Goal: Task Accomplishment & Management: Complete application form

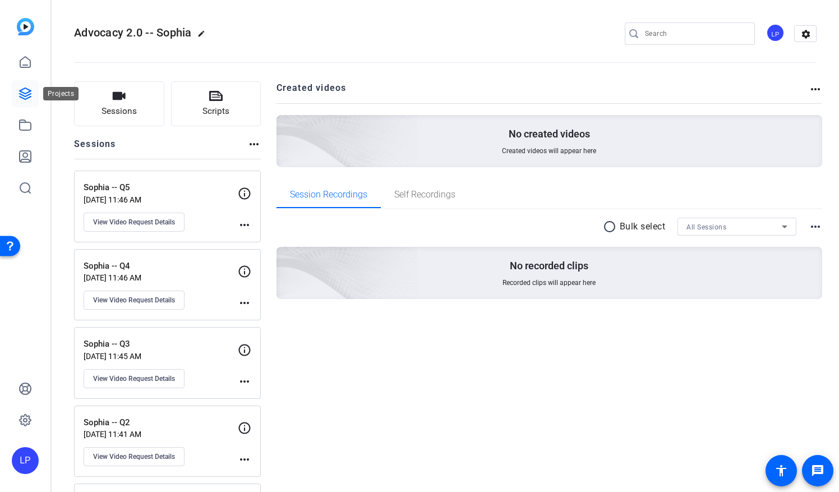
click at [19, 99] on icon at bounding box center [25, 93] width 13 height 13
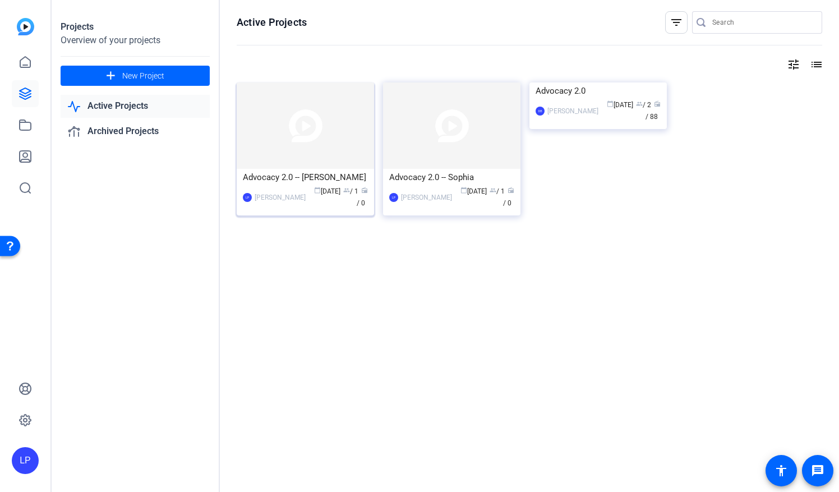
click at [279, 192] on div "[PERSON_NAME]" at bounding box center [280, 197] width 51 height 11
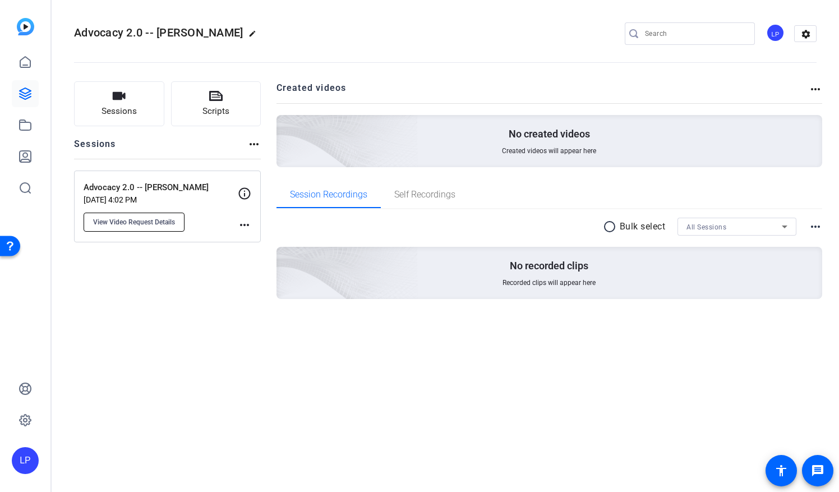
click at [133, 227] on button "View Video Request Details" at bounding box center [134, 222] width 101 height 19
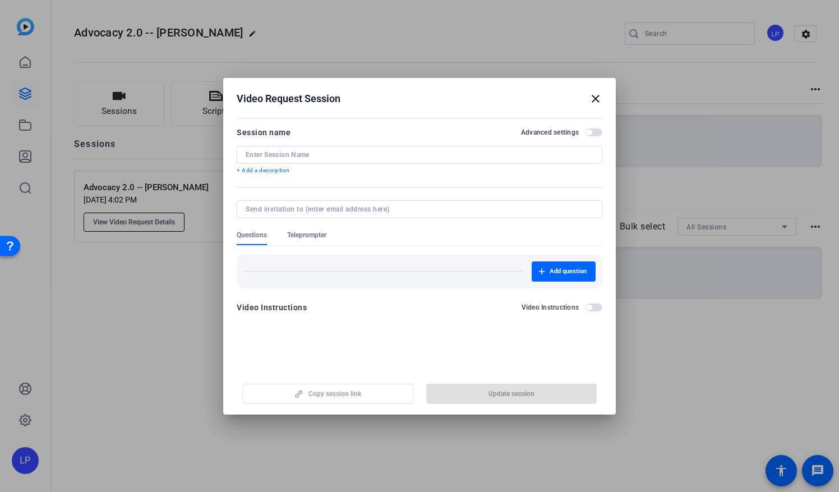
type input "Advocacy 2.0 -- [PERSON_NAME]"
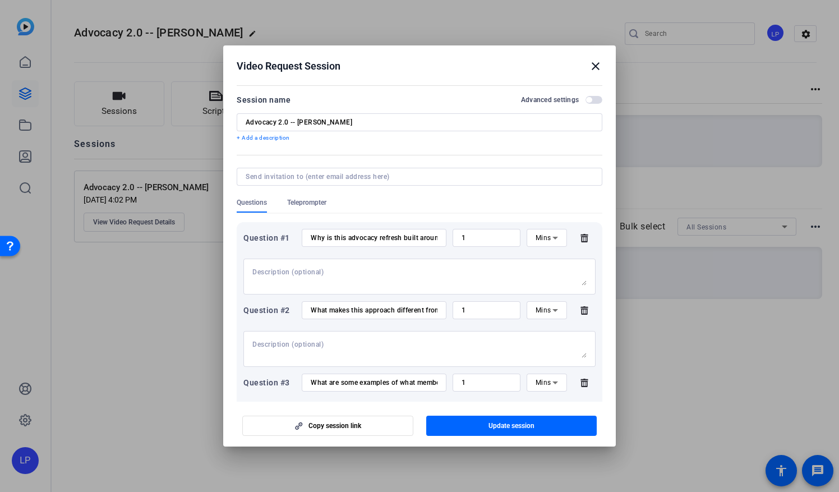
click at [273, 179] on input at bounding box center [417, 176] width 343 height 9
type input "a"
click at [250, 174] on input at bounding box center [417, 176] width 343 height 9
paste input "[EMAIL_ADDRESS][DOMAIN_NAME]"
type input "[EMAIL_ADDRESS][DOMAIN_NAME]"
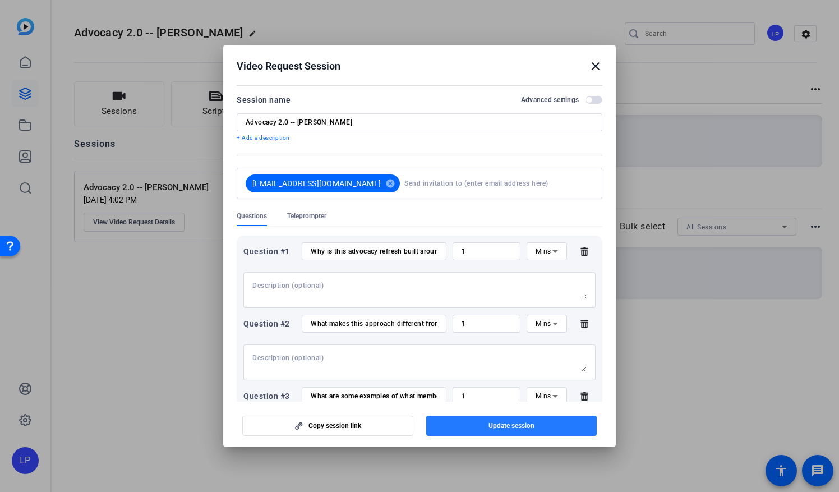
click at [457, 425] on span "button" at bounding box center [511, 425] width 171 height 27
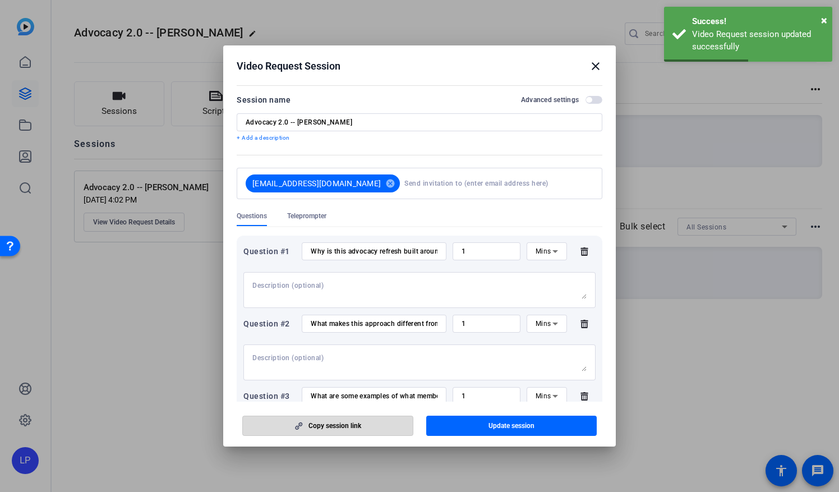
click at [339, 424] on span "Copy session link" at bounding box center [334, 425] width 53 height 9
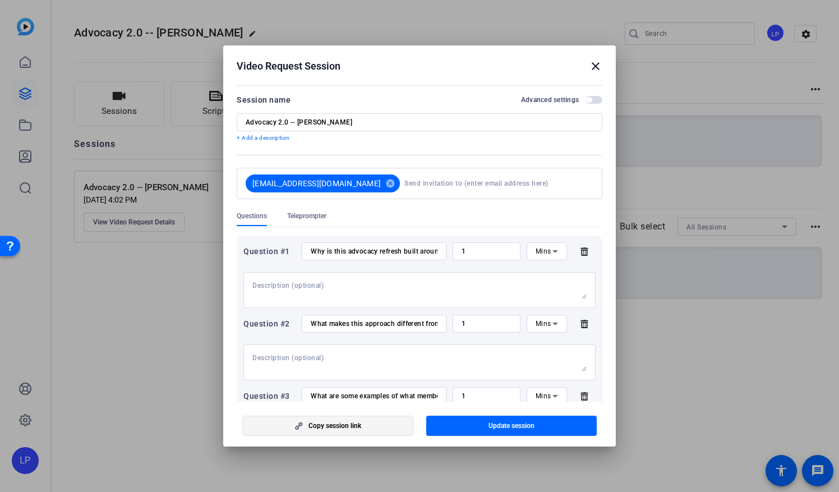
click at [352, 427] on span "Copy session link" at bounding box center [334, 425] width 53 height 9
